Goal: Task Accomplishment & Management: Use online tool/utility

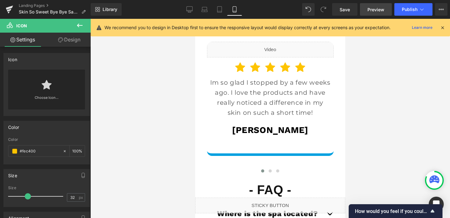
click at [367, 9] on link "Preview" at bounding box center [376, 9] width 32 height 13
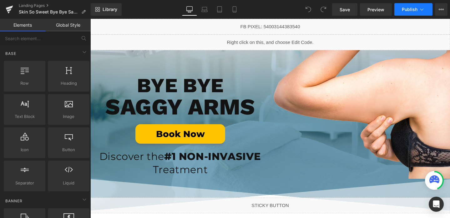
click at [404, 8] on span "Publish" at bounding box center [410, 9] width 16 height 5
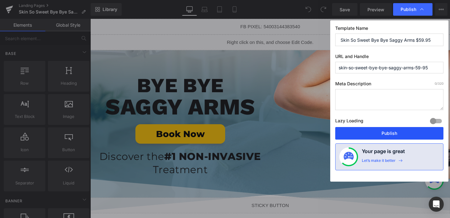
click at [372, 136] on button "Publish" at bounding box center [390, 133] width 108 height 13
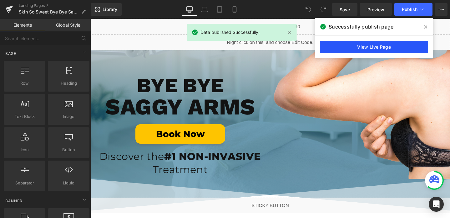
click at [359, 45] on link "View Live Page" at bounding box center [374, 47] width 108 height 13
